Goal: Navigation & Orientation: Find specific page/section

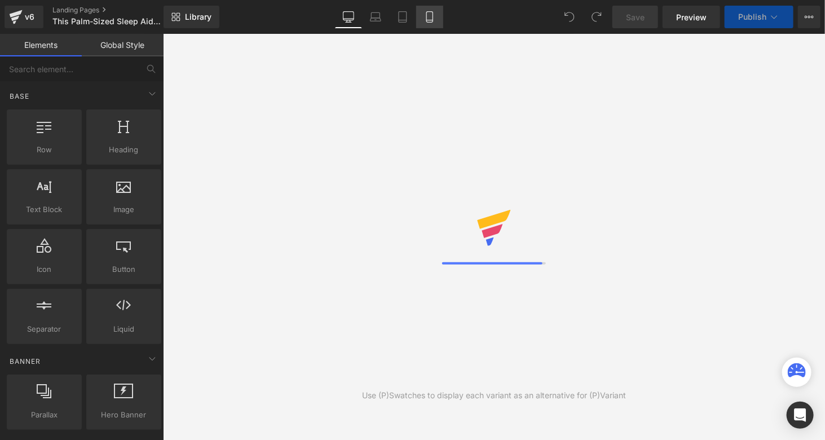
click at [432, 17] on icon at bounding box center [429, 16] width 11 height 11
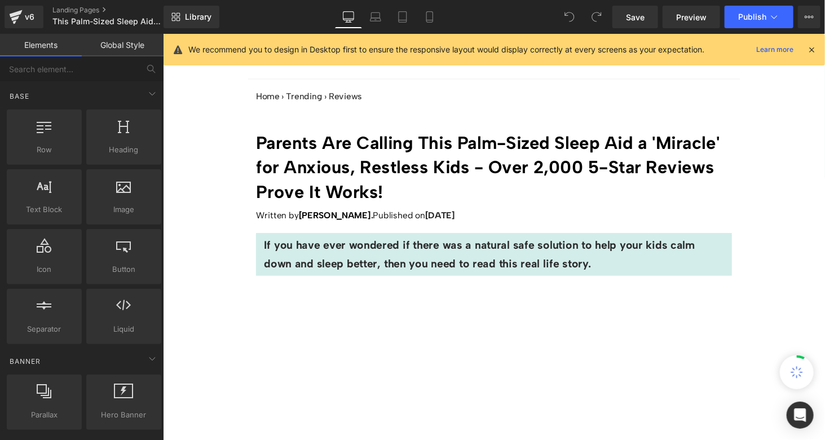
click at [811, 49] on icon at bounding box center [812, 50] width 10 height 10
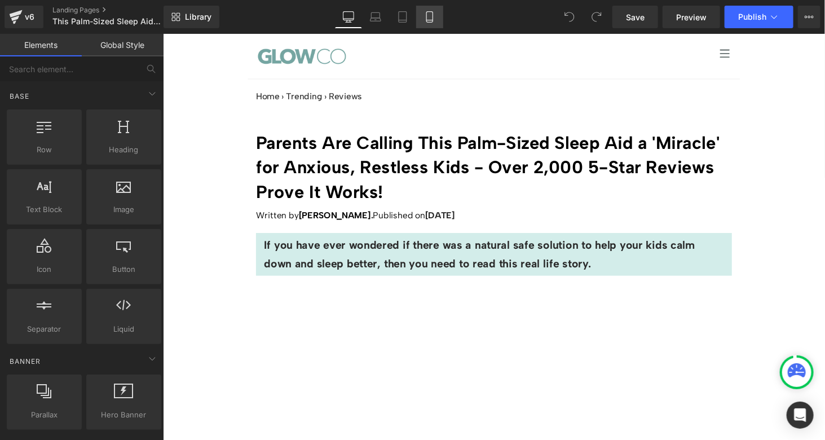
click at [437, 16] on link "Mobile" at bounding box center [429, 17] width 27 height 23
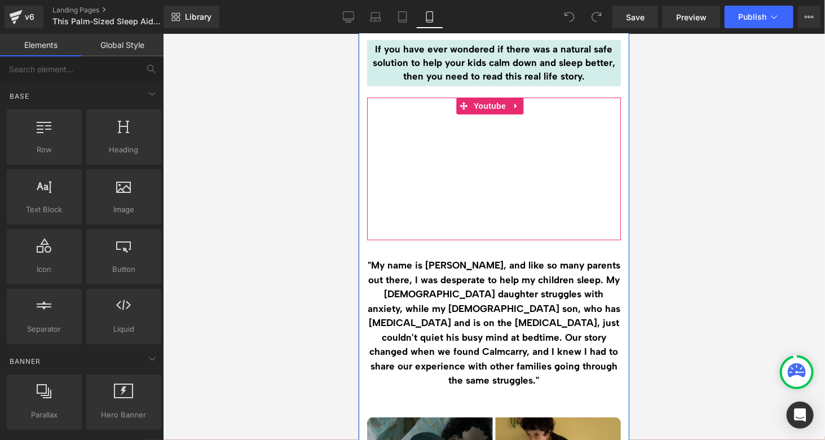
scroll to position [169, 0]
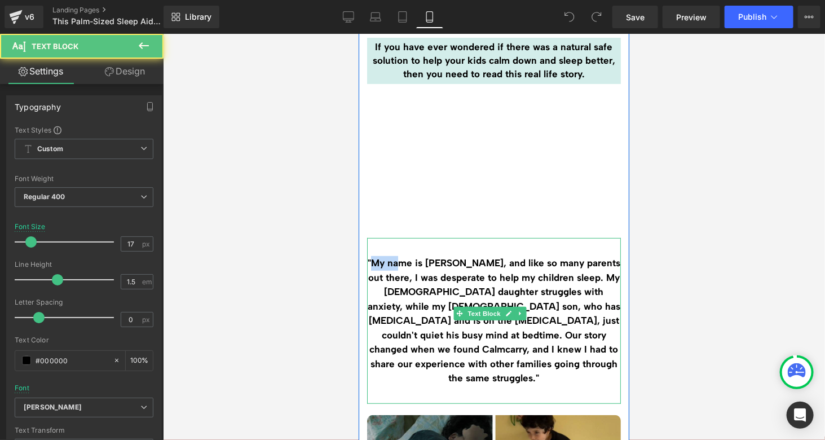
drag, startPoint x: 376, startPoint y: 254, endPoint x: 402, endPoint y: 258, distance: 25.7
click at [402, 258] on strong ""My name is [PERSON_NAME], and like so many parents out there, I was desperate …" at bounding box center [493, 320] width 253 height 126
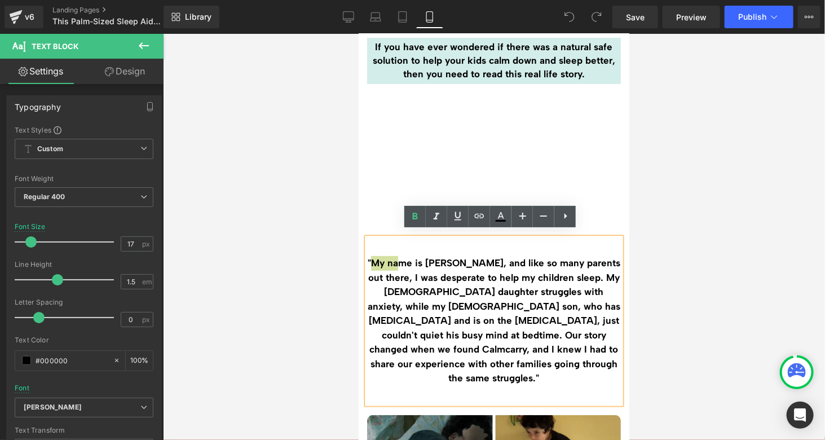
click at [697, 258] on div at bounding box center [494, 237] width 662 height 406
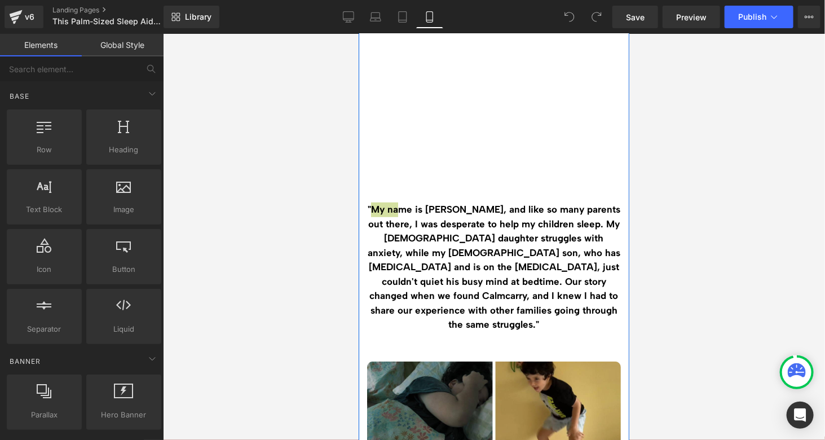
scroll to position [226, 0]
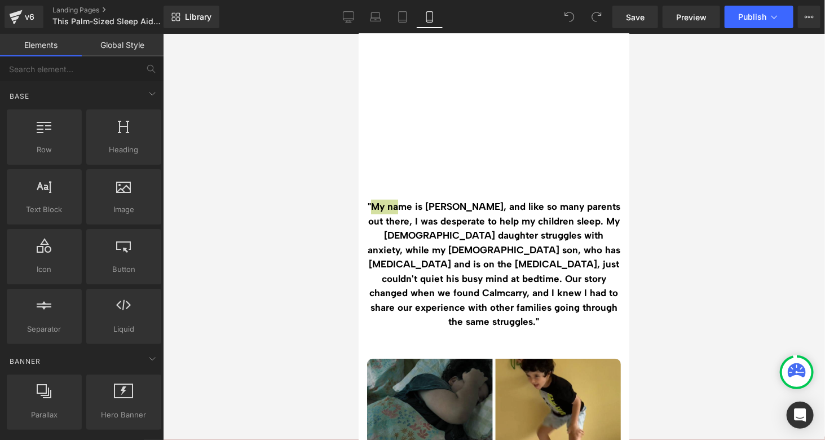
click at [641, 230] on div at bounding box center [494, 237] width 662 height 406
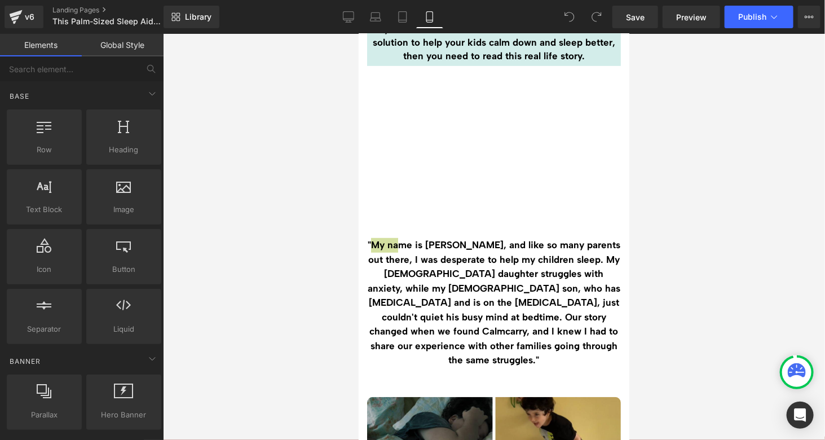
scroll to position [0, 0]
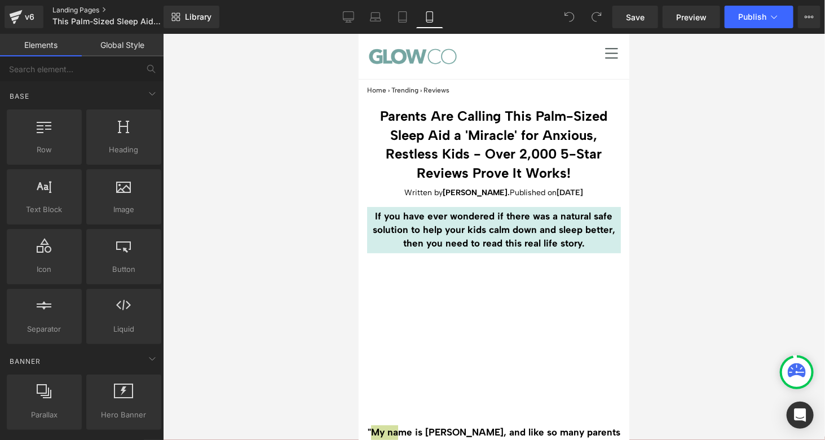
click at [93, 11] on link "Landing Pages" at bounding box center [117, 10] width 130 height 9
